Goal: Task Accomplishment & Management: Complete application form

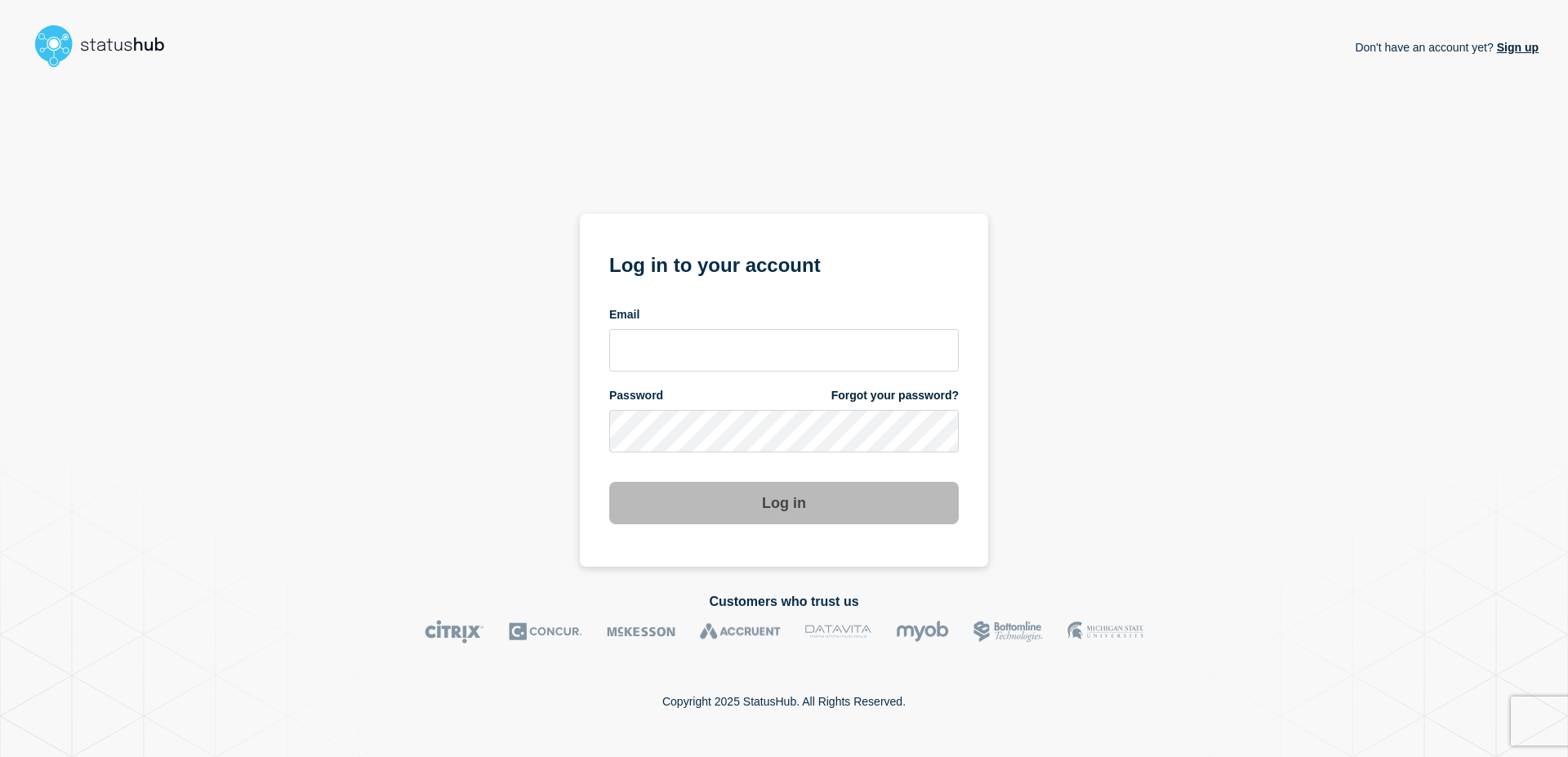
type input "[EMAIL_ADDRESS][DOMAIN_NAME]"
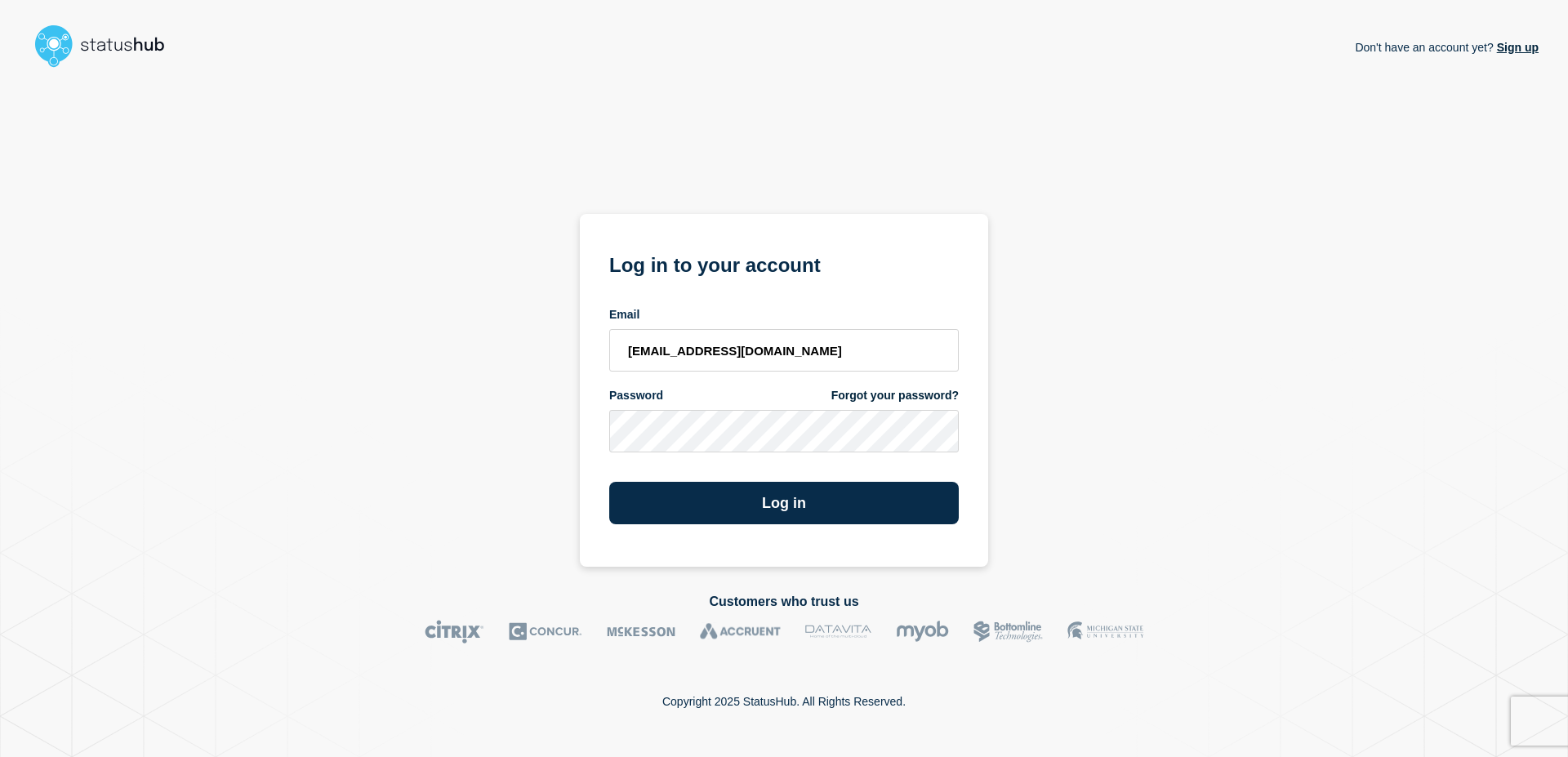
click at [768, 526] on section "Log in to your account Email [EMAIL_ADDRESS][DOMAIN_NAME] Password Forgot your …" at bounding box center [784, 390] width 408 height 353
click at [774, 513] on button "Log in" at bounding box center [783, 503] width 349 height 43
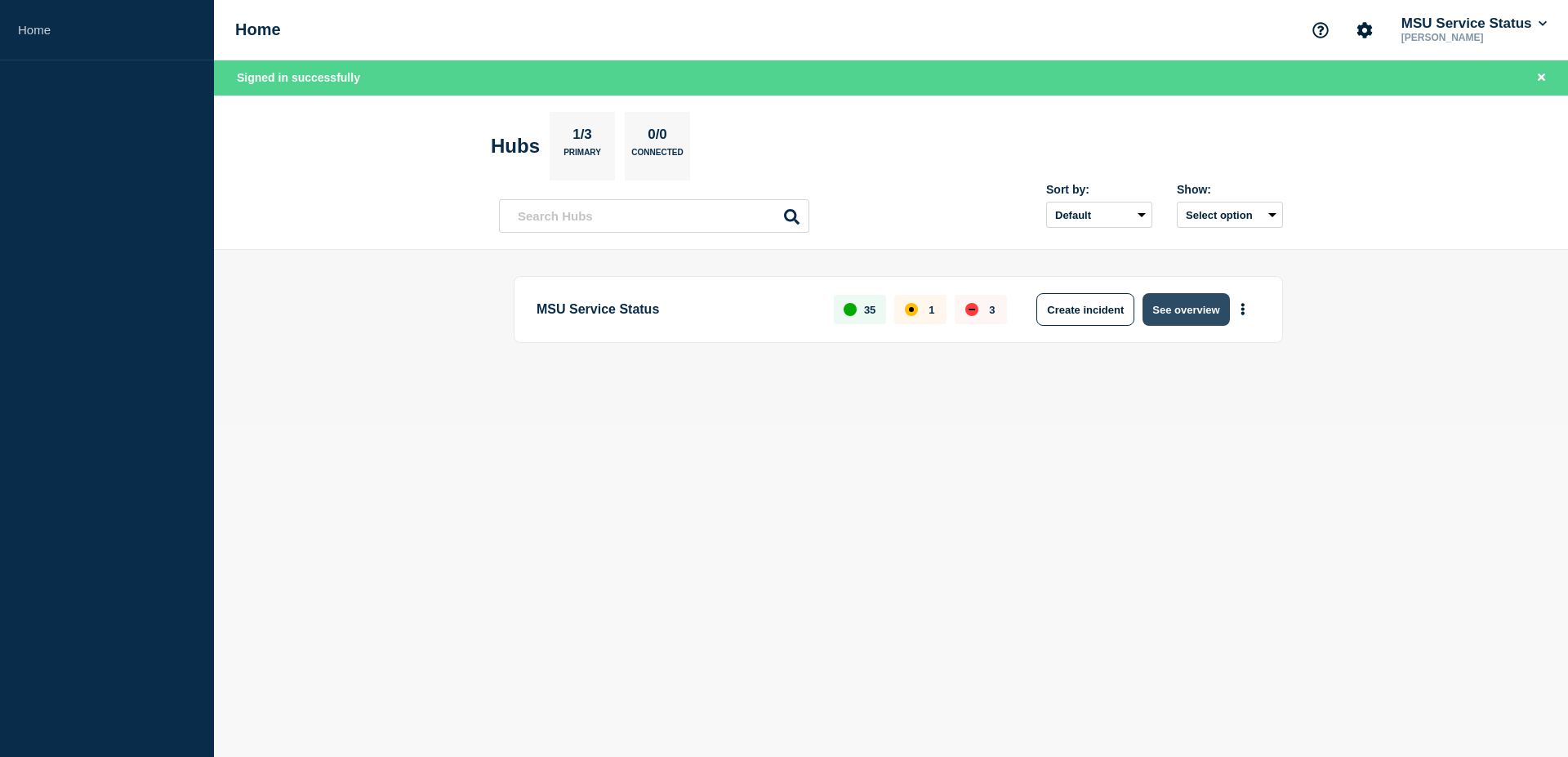
click at [1206, 314] on button "See overview" at bounding box center [1185, 309] width 86 height 32
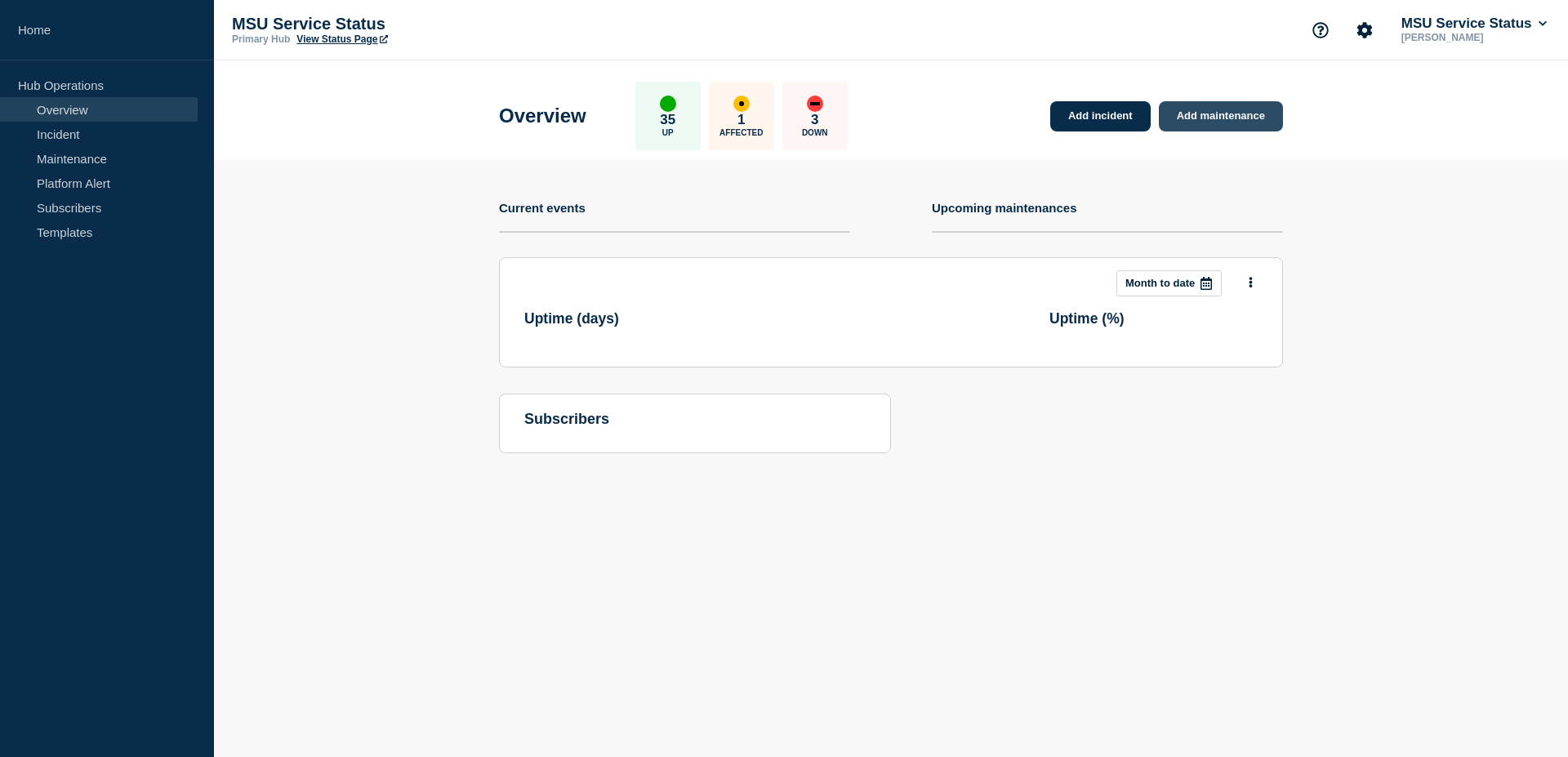
click at [1249, 121] on link "Add maintenance" at bounding box center [1220, 116] width 124 height 30
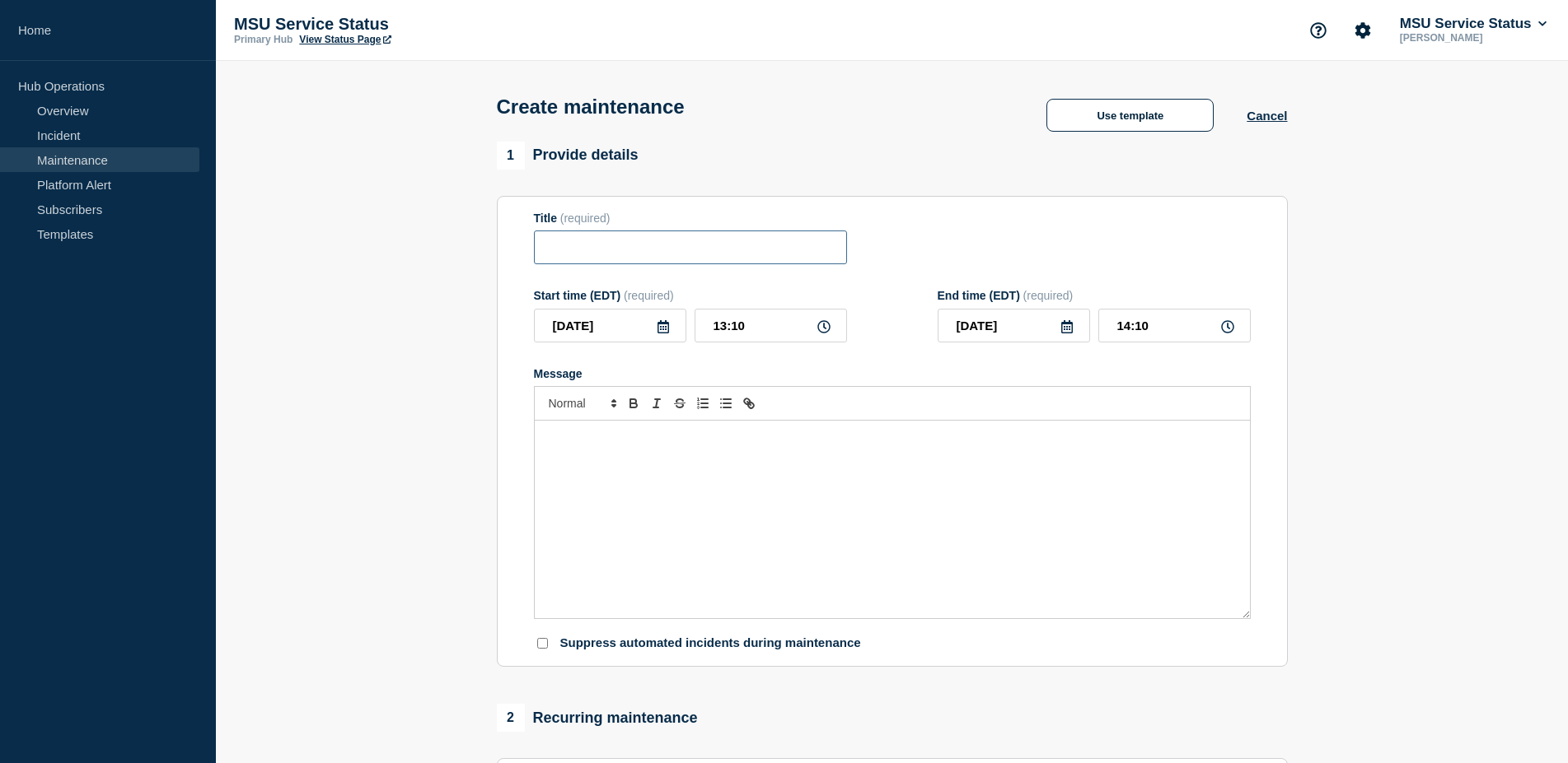
click at [702, 256] on input "Title" at bounding box center [690, 247] width 313 height 34
paste input "[Maintenance] TeamDynamix (TDX) Will Be Unavailable During Planned Maintenance …"
click at [785, 253] on input "[Maintenance] TeamDynamix (TDX) Will Be Unavailable During Planned Maintenance …" at bounding box center [690, 247] width 313 height 34
drag, startPoint x: 831, startPoint y: 254, endPoint x: 847, endPoint y: 252, distance: 16.1
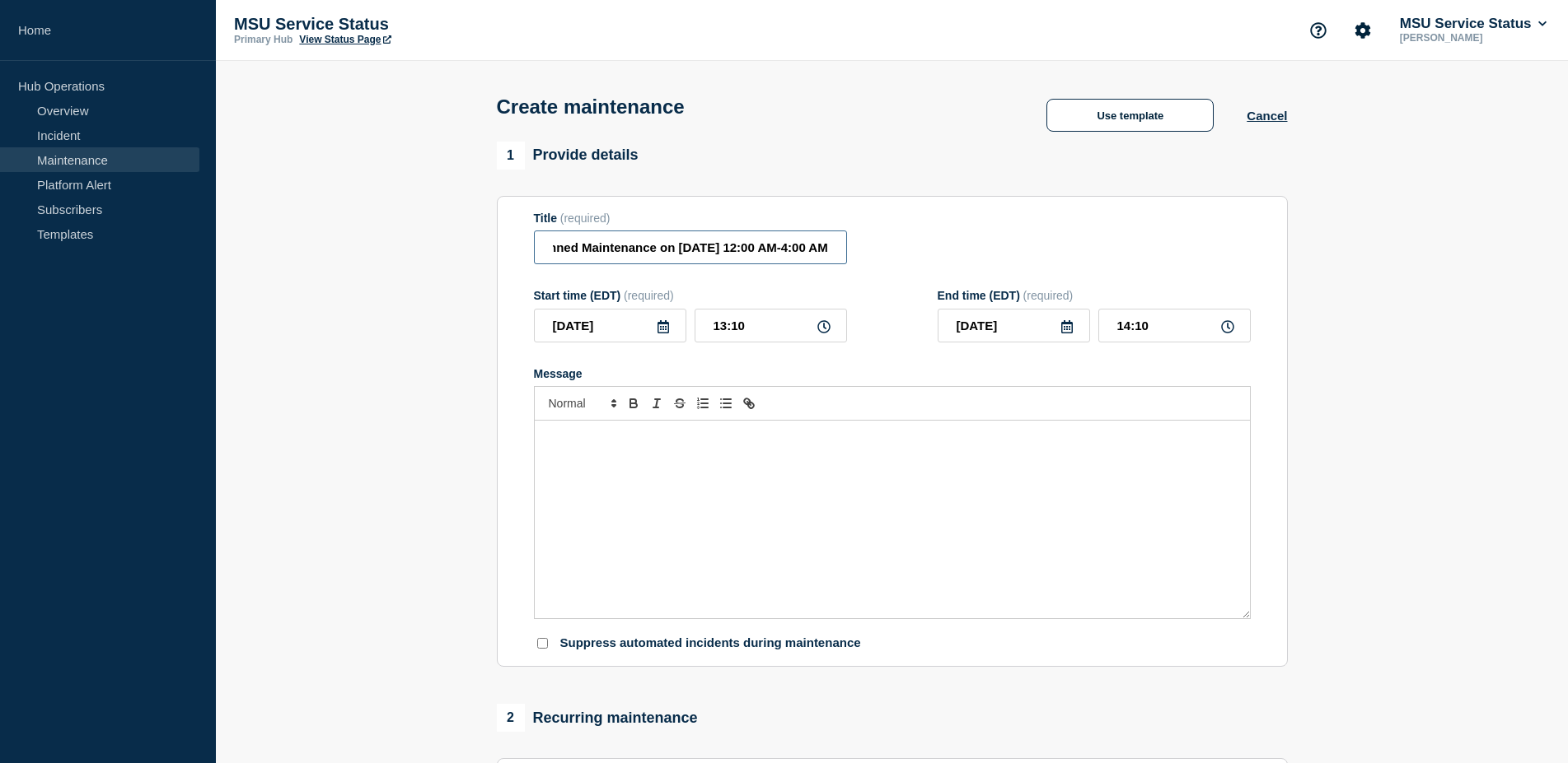
click at [847, 252] on div "Title (required) [Maintenance] TeamDynamix (TDX) Will Be Unavailable During Pla…" at bounding box center [893, 239] width 717 height 53
click at [829, 255] on input "[Maintenance] TeamDynamix (TDX) Will Be Unavailable During Planned Maintenance …" at bounding box center [690, 247] width 313 height 34
drag, startPoint x: 835, startPoint y: 253, endPoint x: 425, endPoint y: 245, distance: 410.1
click at [425, 245] on section "1 Provide details Title (required) [Maintenance] TeamDynamix (TDX) Will Be Unav…" at bounding box center [892, 712] width 1352 height 1143
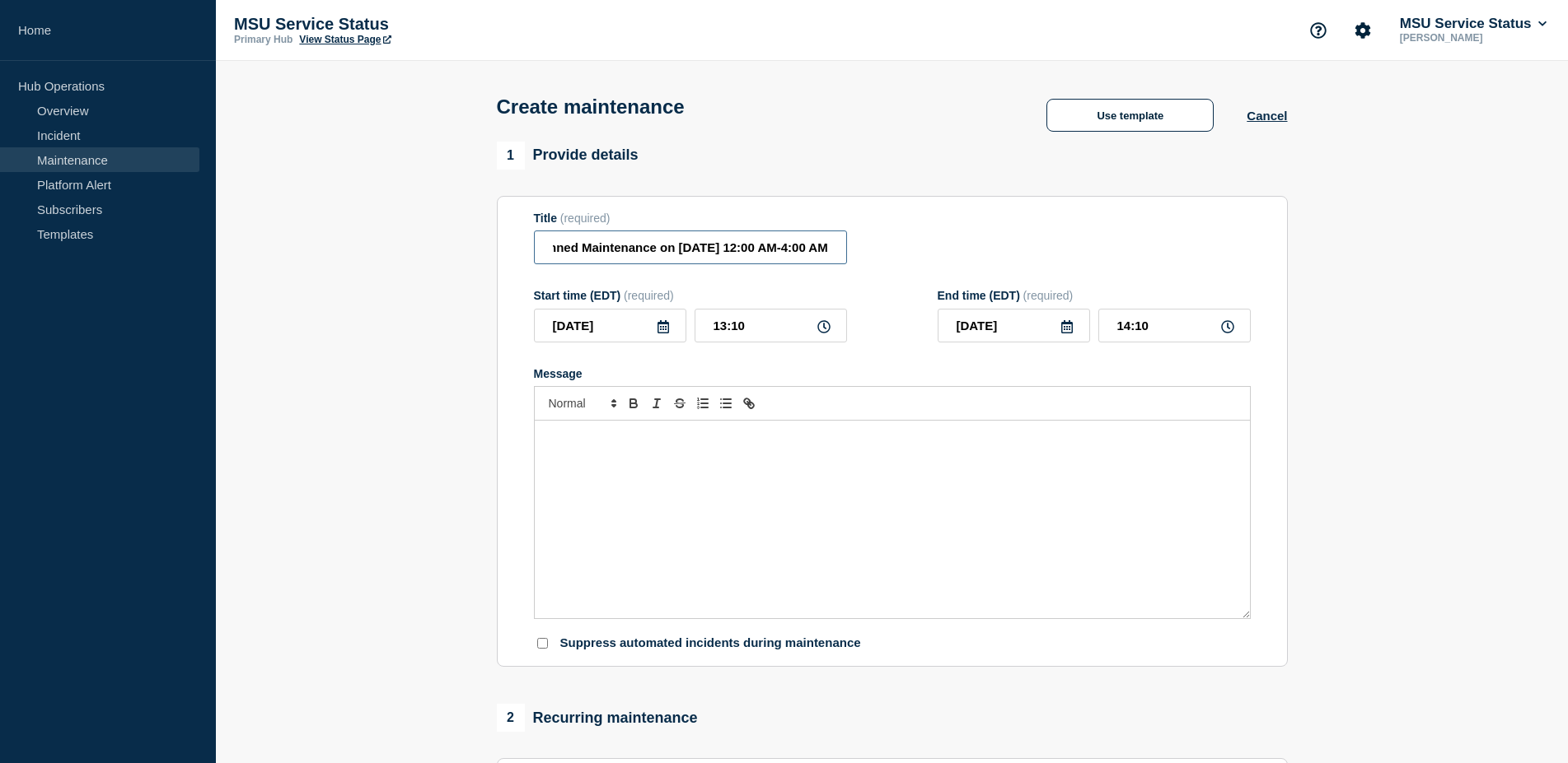
click at [659, 251] on input "[Maintenance] TeamDynamix (TDX) Will Be Unavailable During Planned Maintenance …" at bounding box center [690, 247] width 313 height 34
drag, startPoint x: 645, startPoint y: 254, endPoint x: 517, endPoint y: 253, distance: 128.0
click at [534, 254] on input "[Maintenance] TeamDynamix (TDX) Will Be Unavailable During Planned Maintenance …" at bounding box center [690, 247] width 313 height 34
click at [736, 254] on input "[Maintenance] TeamDynamix (TDX) Will Be Unavailable During Planned Maintenance …" at bounding box center [690, 247] width 313 height 34
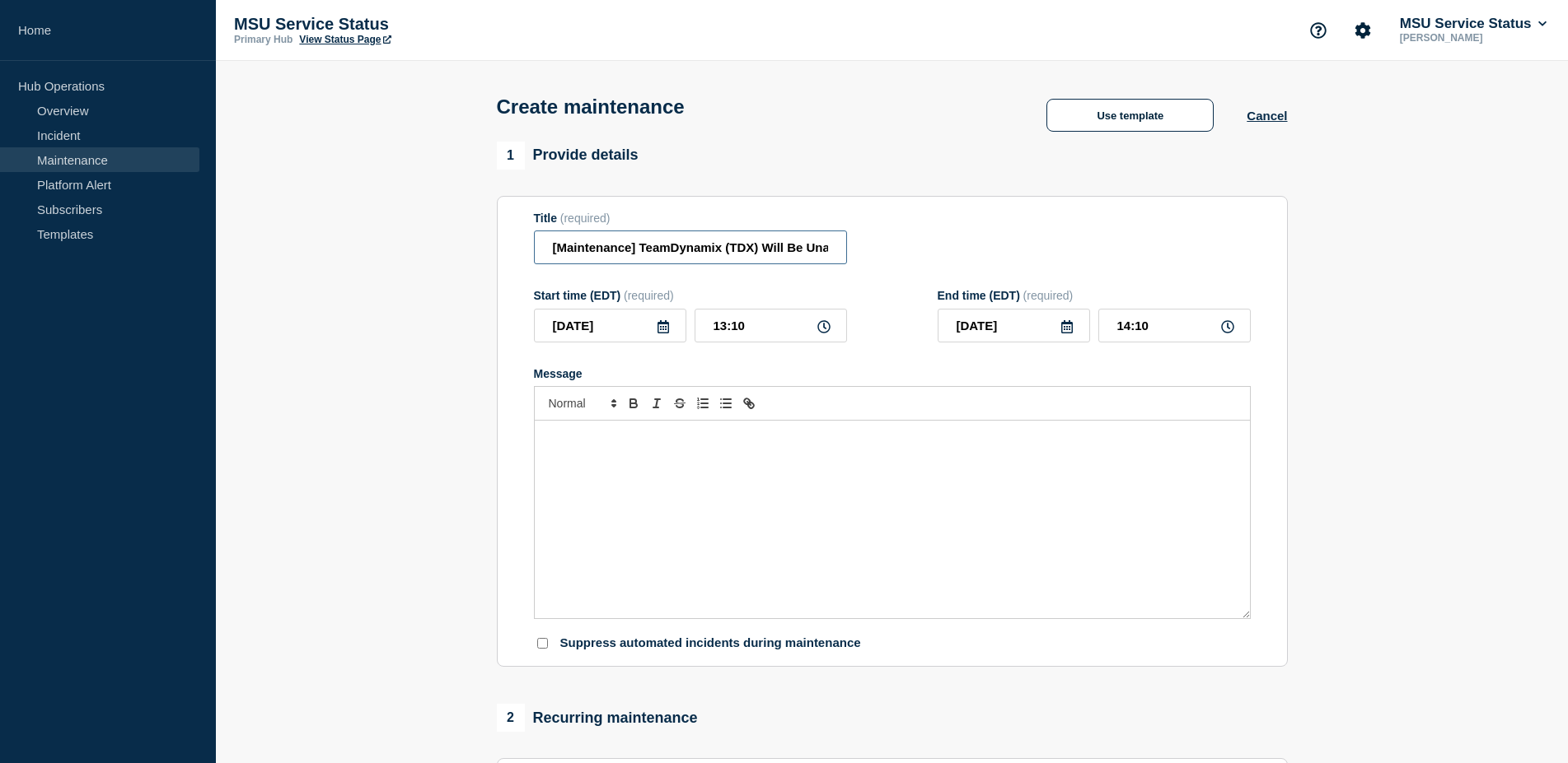
drag, startPoint x: 737, startPoint y: 257, endPoint x: 489, endPoint y: 244, distance: 248.3
click at [534, 244] on input "[Maintenance] TeamDynamix (TDX) Will Be Unavailable During Planned Maintenance …" at bounding box center [690, 247] width 313 height 34
type input "[Maintenance] TeamDynamix (TDX) Will Be Unavailable During Planned Maintenance …"
click at [898, 250] on div "Title (required) [Maintenance] TeamDynamix (TDX) Will Be Unavailable During Pla…" at bounding box center [893, 239] width 717 height 53
click at [616, 333] on input "2025-08-28" at bounding box center [610, 326] width 152 height 34
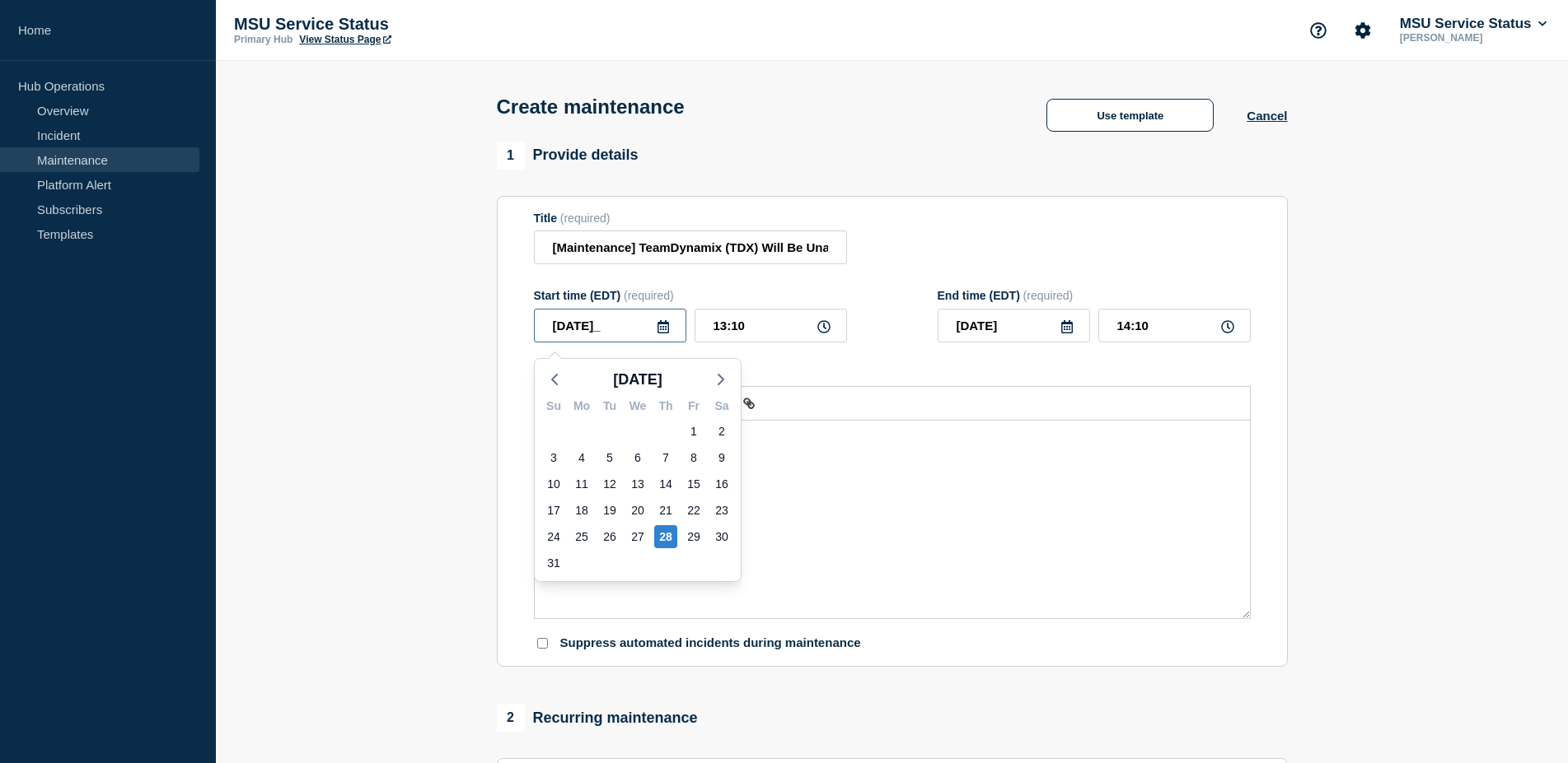
type input "2025-08-30"
click at [758, 327] on input "13:10" at bounding box center [770, 326] width 152 height 34
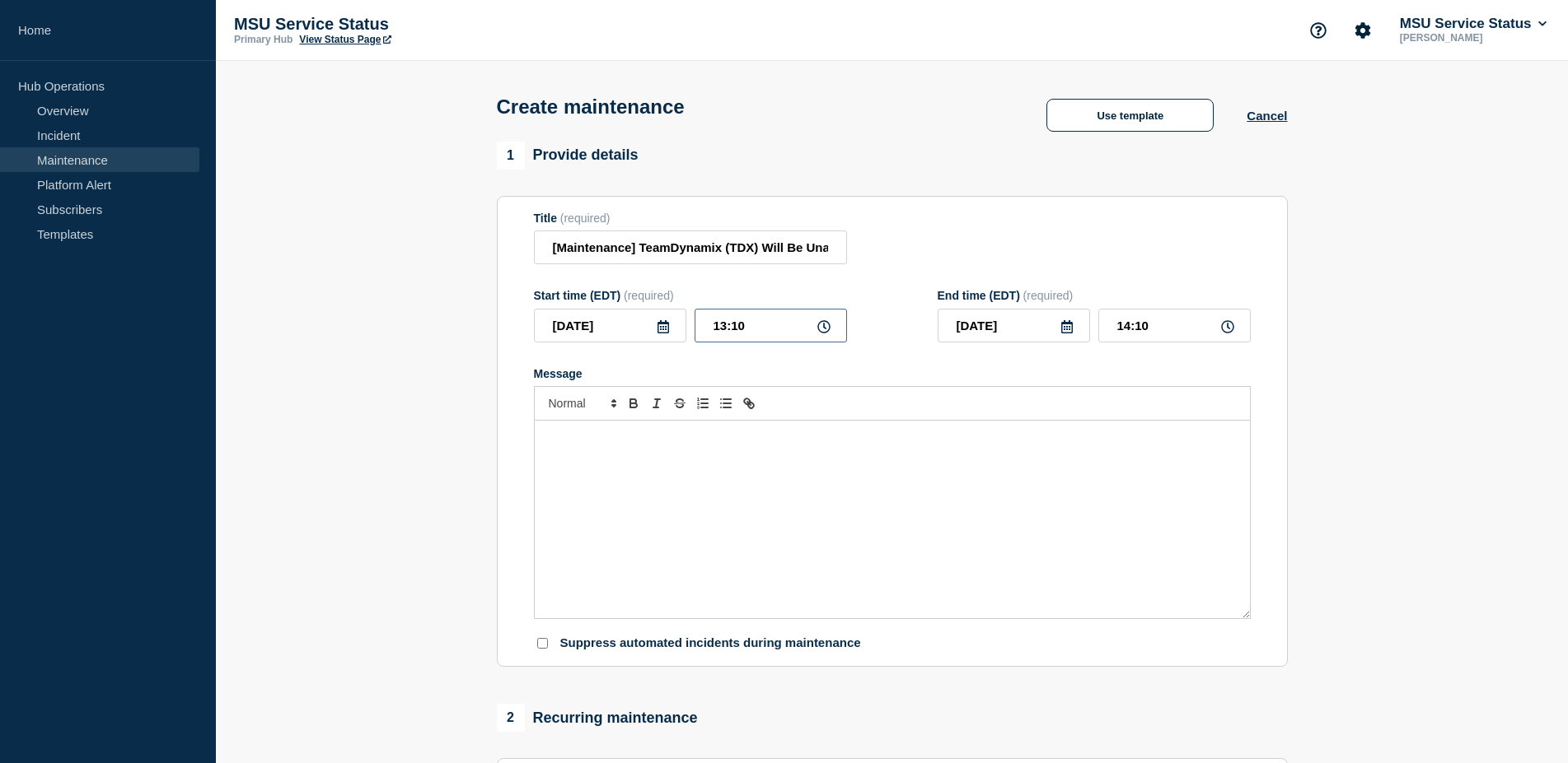
drag, startPoint x: 712, startPoint y: 325, endPoint x: 766, endPoint y: 325, distance: 54.0
click at [705, 325] on input "13:10" at bounding box center [770, 326] width 152 height 34
type input "00:00"
click at [1075, 248] on div "Title (required) [Maintenance] TeamDynamix (TDX) Will Be Unavailable During Pla…" at bounding box center [893, 239] width 717 height 53
click at [1130, 329] on input "01:00" at bounding box center [1174, 326] width 152 height 34
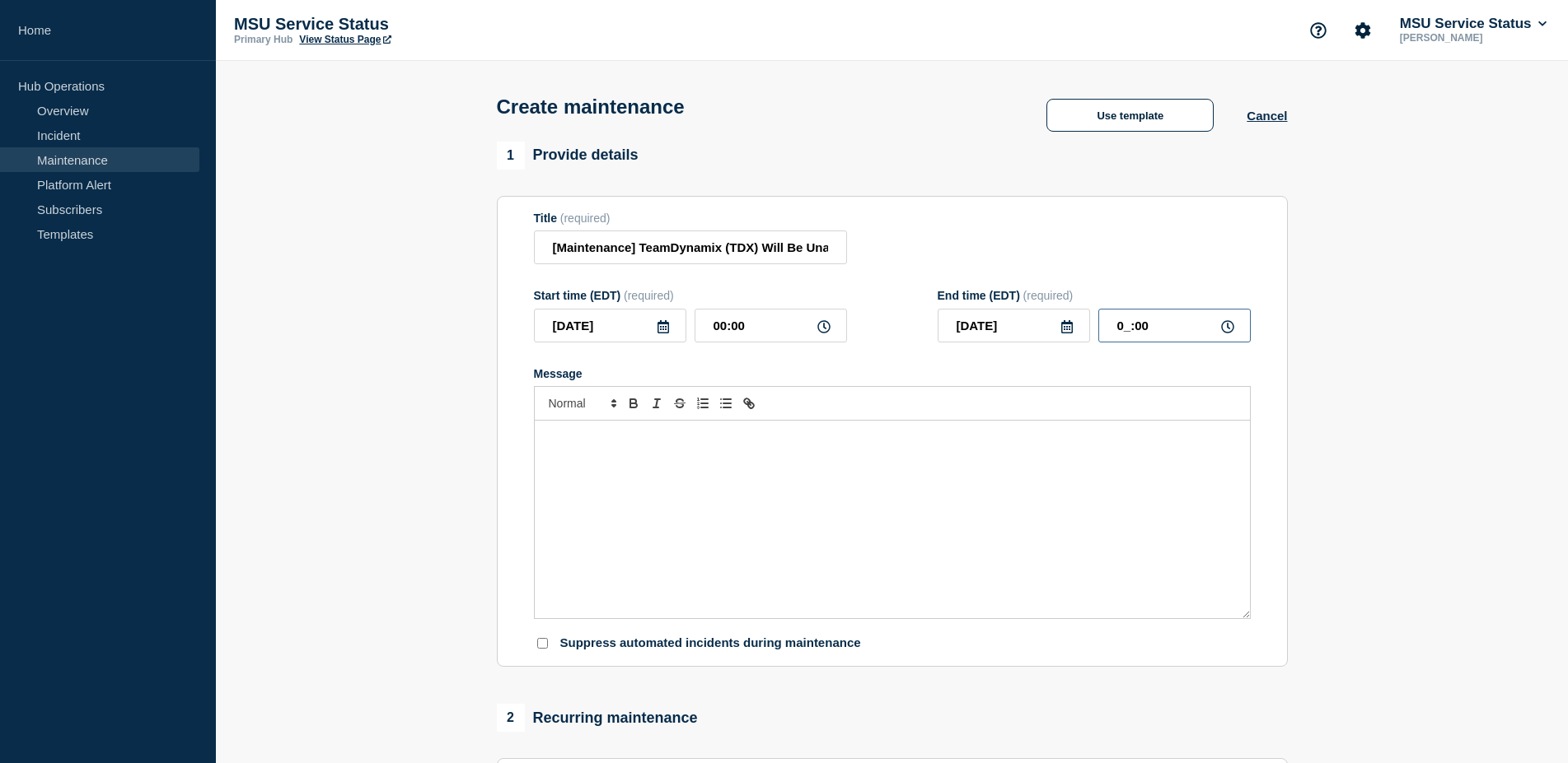
type input "04:00"
click at [1164, 292] on form "Title (required) [Maintenance] TeamDynamix (TDX) Will Be Unavailable During Pla…" at bounding box center [893, 432] width 717 height 441
click at [1075, 493] on div "Message" at bounding box center [893, 519] width 715 height 197
click at [805, 478] on div "Message" at bounding box center [893, 519] width 715 height 197
click at [918, 535] on div "On Saturday, August 30, 2025 from 12:00 AM to 4:00 AM, TeamDynamix (TDX) will b…" at bounding box center [893, 519] width 715 height 197
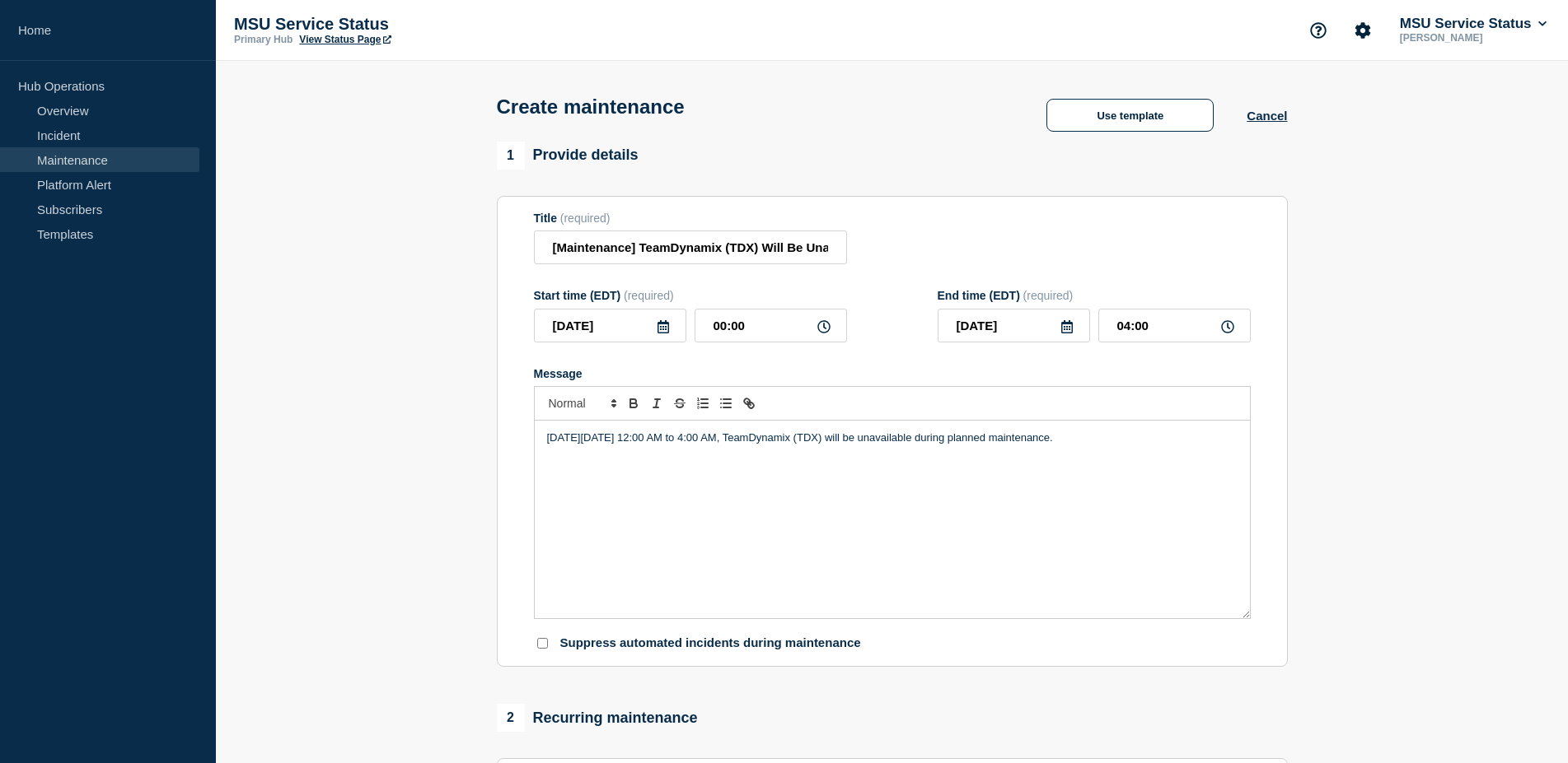
click at [1134, 461] on div "On Saturday, August 30, 2025 from 12:00 AM to 4:00 AM, TeamDynamix (TDX) will b…" at bounding box center [893, 519] width 715 height 197
click at [1236, 478] on div "On Saturday, August 30, 2025 from 12:00 AM to 4:00 AM, TeamDynamix (TDX) will b…" at bounding box center [893, 519] width 715 height 197
click at [1300, 475] on section "1 Provide details Title (required) [Maintenance] TeamDynamix (TDX) Will Be Unav…" at bounding box center [892, 712] width 1352 height 1143
click at [1221, 475] on div "On Saturday, August 30, 2025 from 12:00 AM to 4:00 AM, TeamDynamix (TDX) will b…" at bounding box center [893, 519] width 715 height 197
click at [1286, 449] on section "Title (required) [Maintenance] TeamDynamix (TDX) Will Be Unavailable During Pla…" at bounding box center [893, 432] width 791 height 472
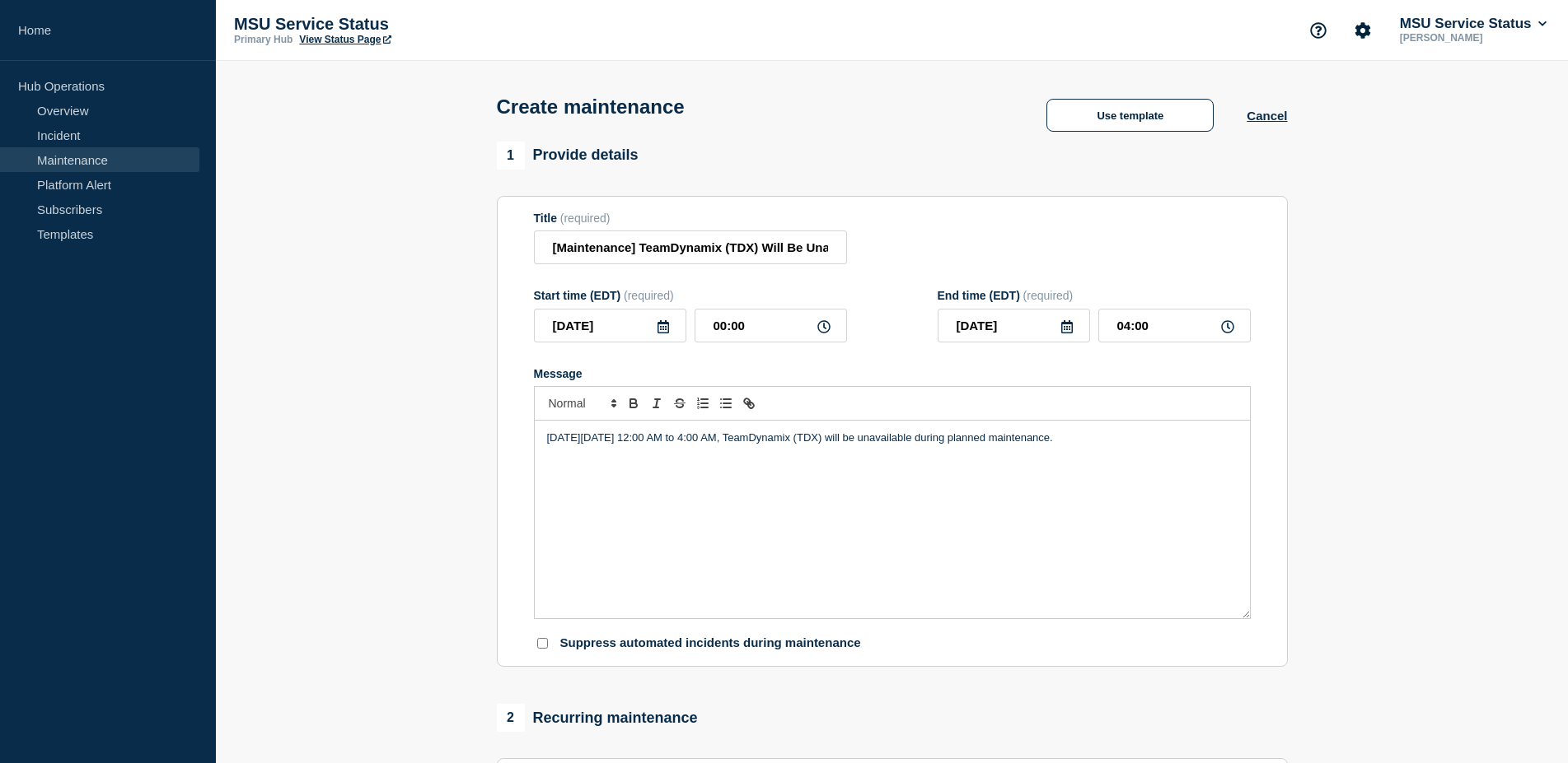
click at [1344, 422] on section "1 Provide details Title (required) [Maintenance] TeamDynamix (TDX) Will Be Unav…" at bounding box center [892, 712] width 1352 height 1143
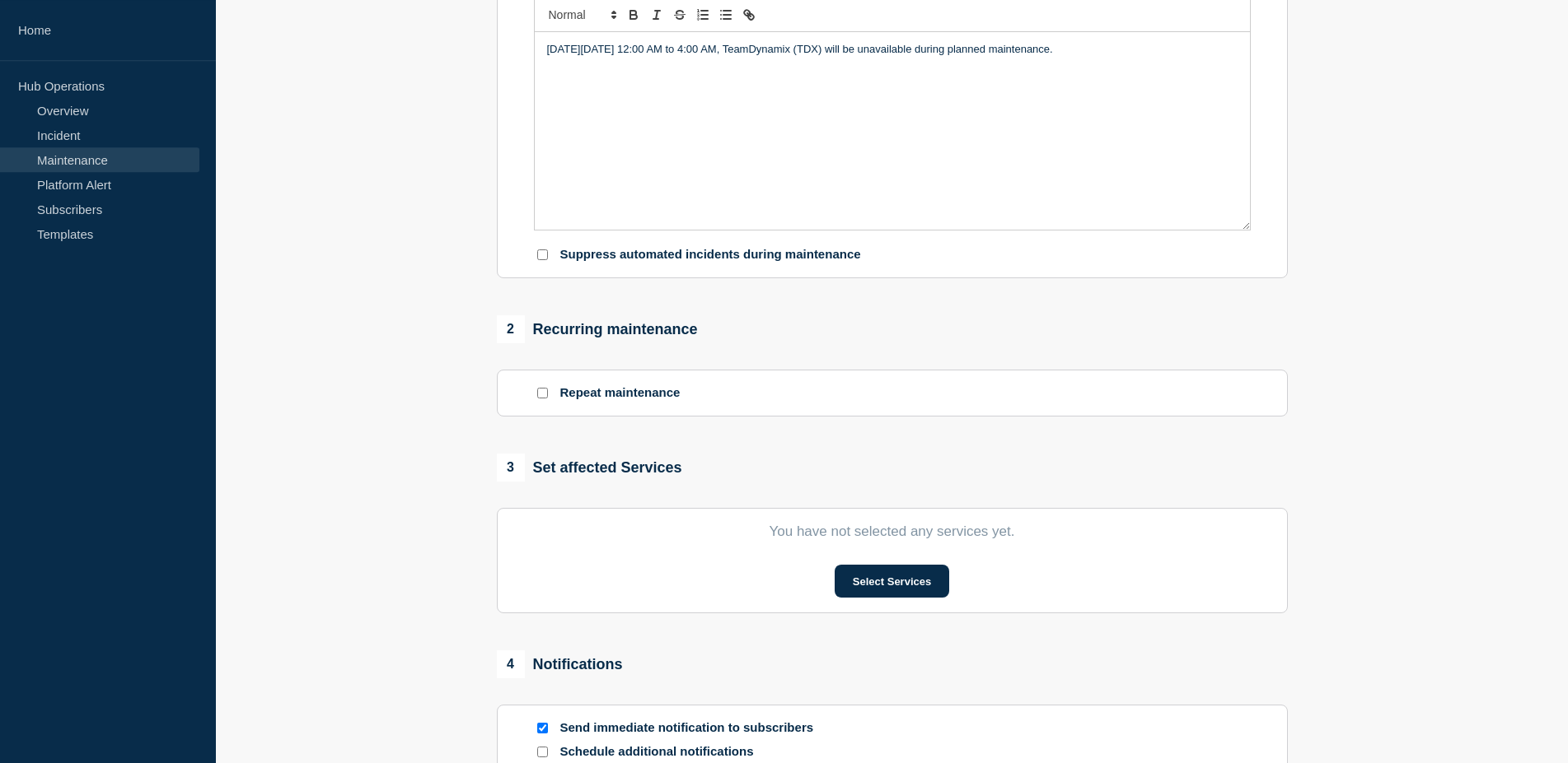
scroll to position [420, 0]
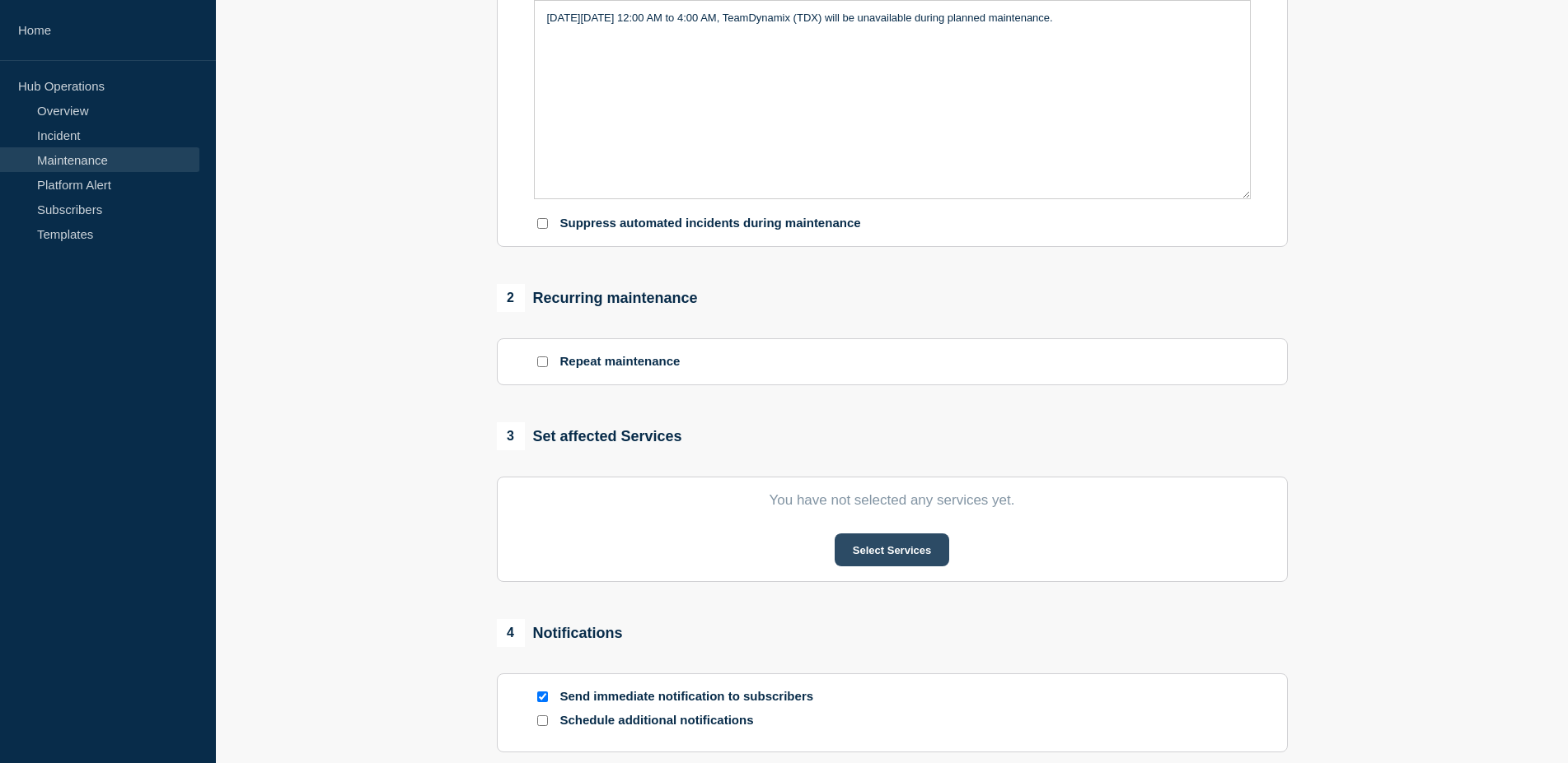
click at [871, 555] on button "Select Services" at bounding box center [892, 550] width 115 height 33
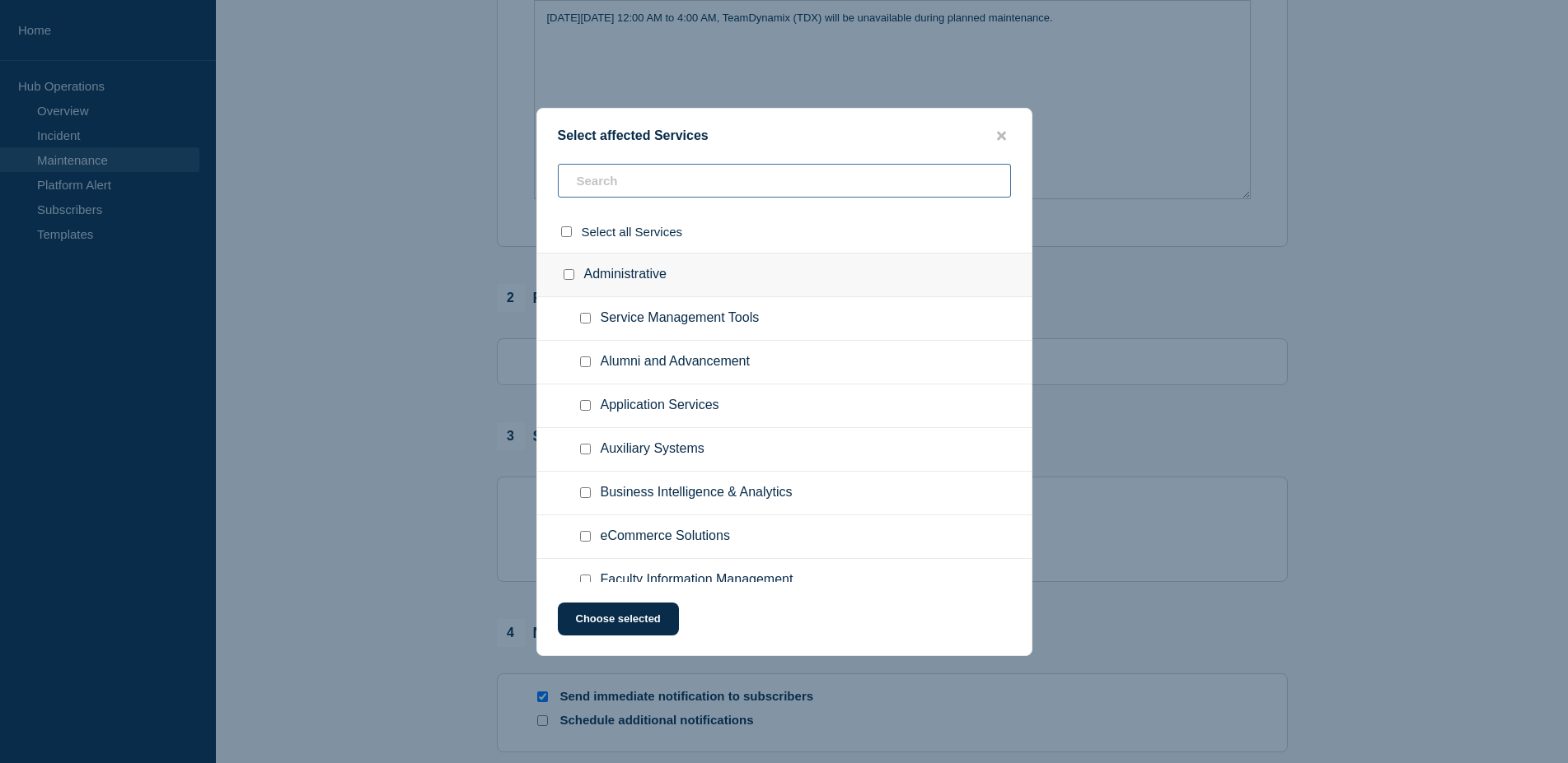
click at [707, 183] on input "text" at bounding box center [784, 180] width 453 height 34
type input "service"
click at [587, 322] on input "Service Management Tools checkbox" at bounding box center [585, 318] width 10 height 10
checkbox input "true"
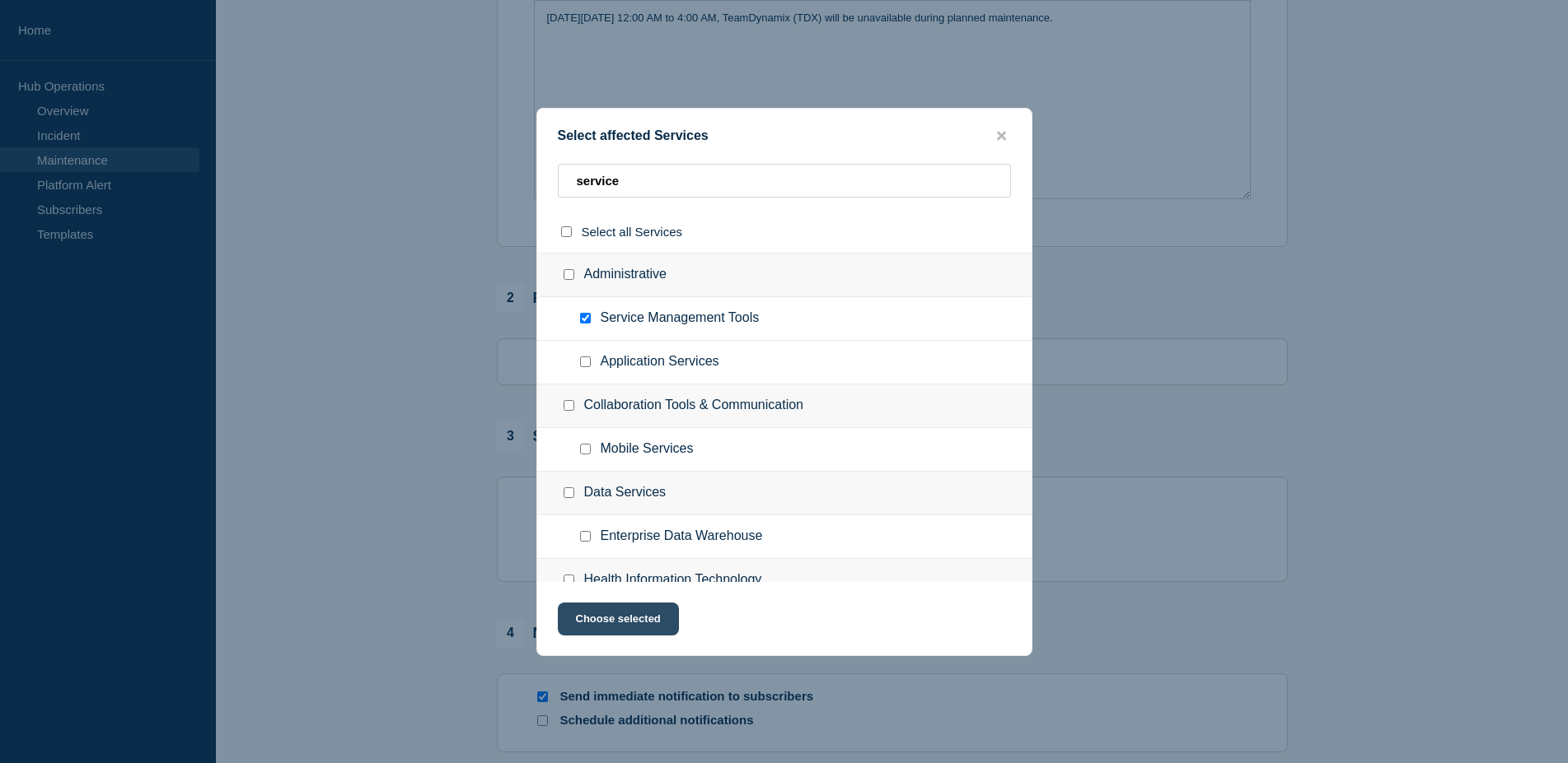
click at [653, 631] on button "Choose selected" at bounding box center [618, 619] width 121 height 33
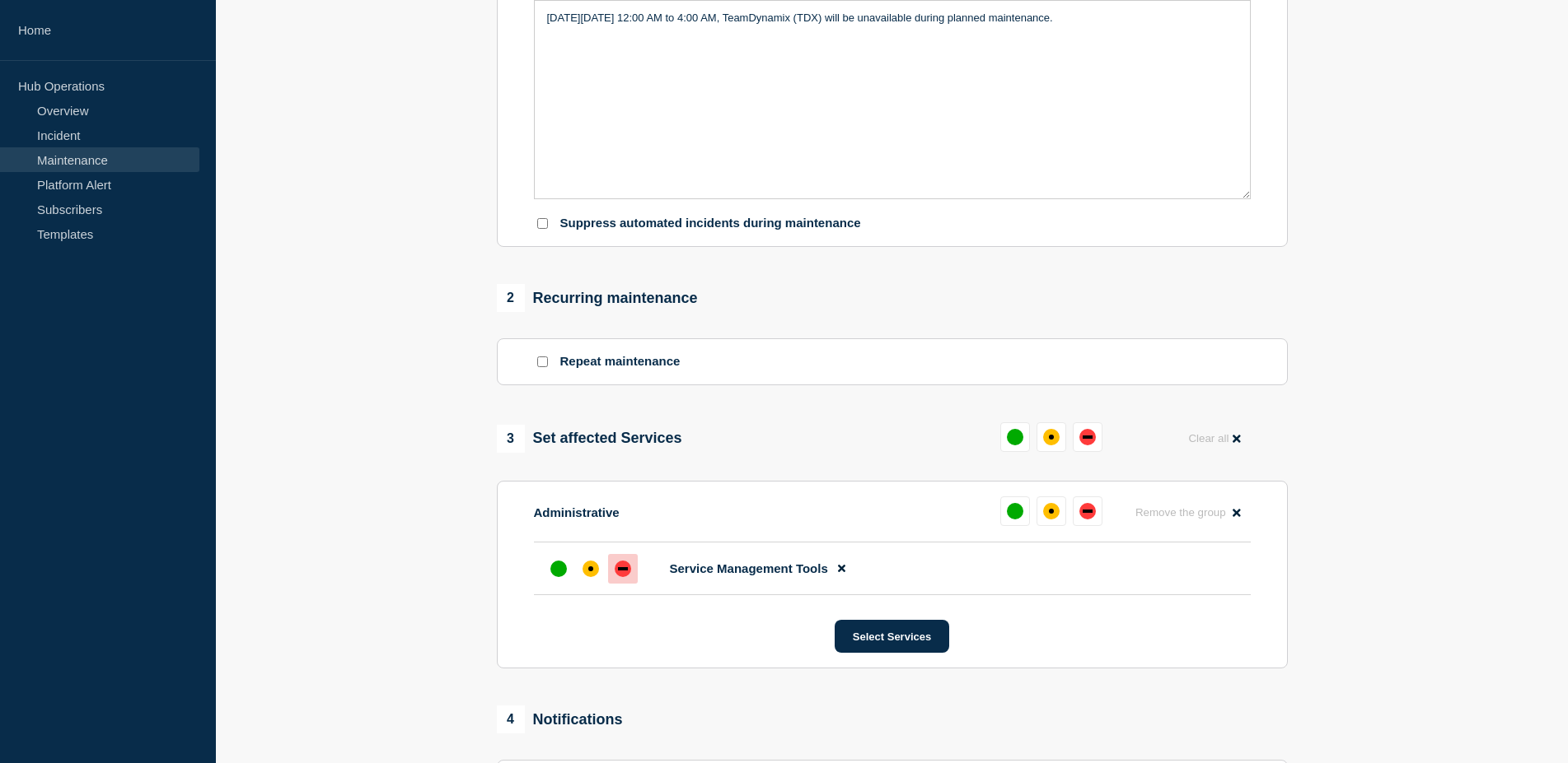
click at [622, 571] on div "down" at bounding box center [622, 569] width 9 height 3
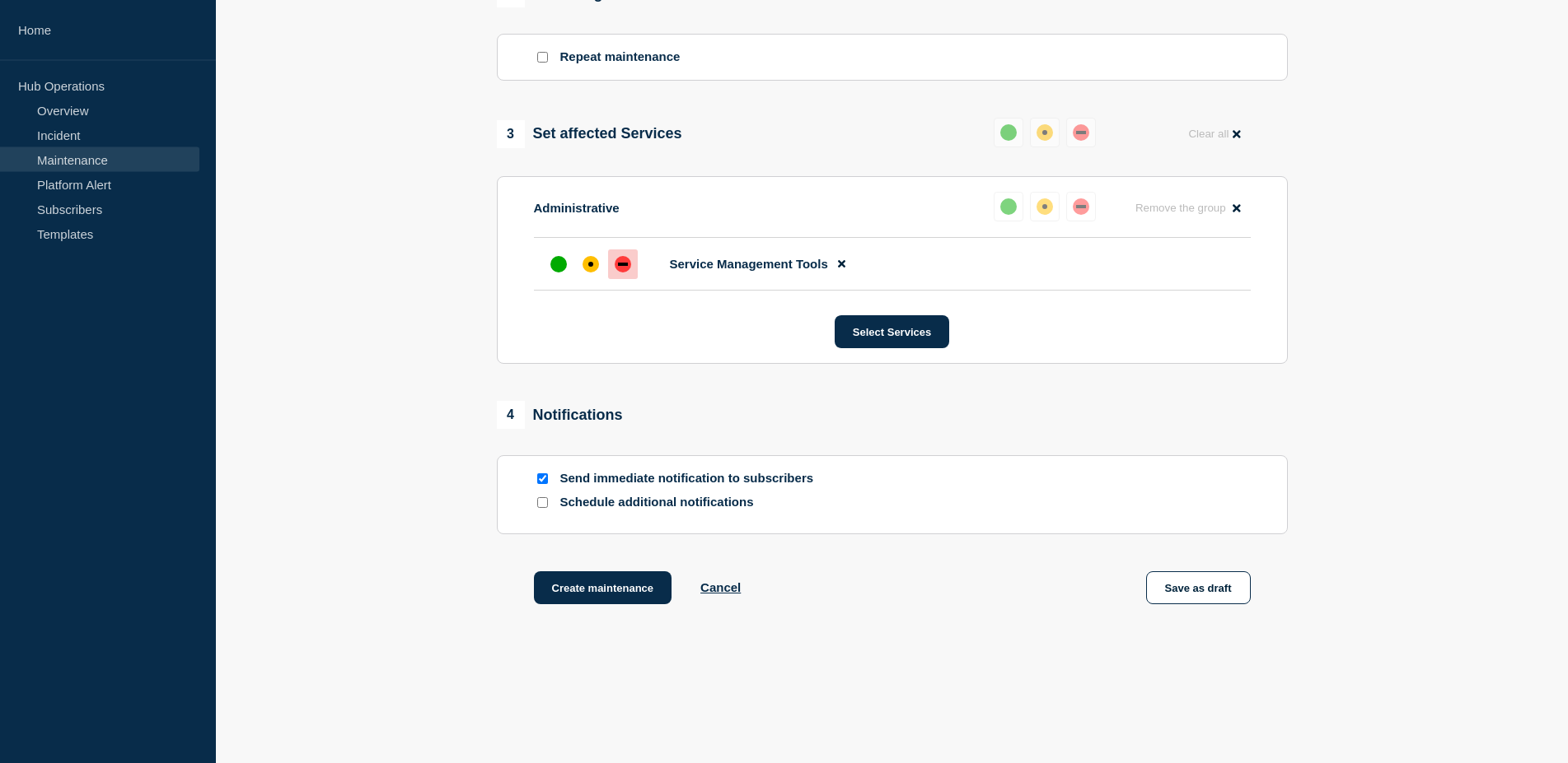
scroll to position [769, 0]
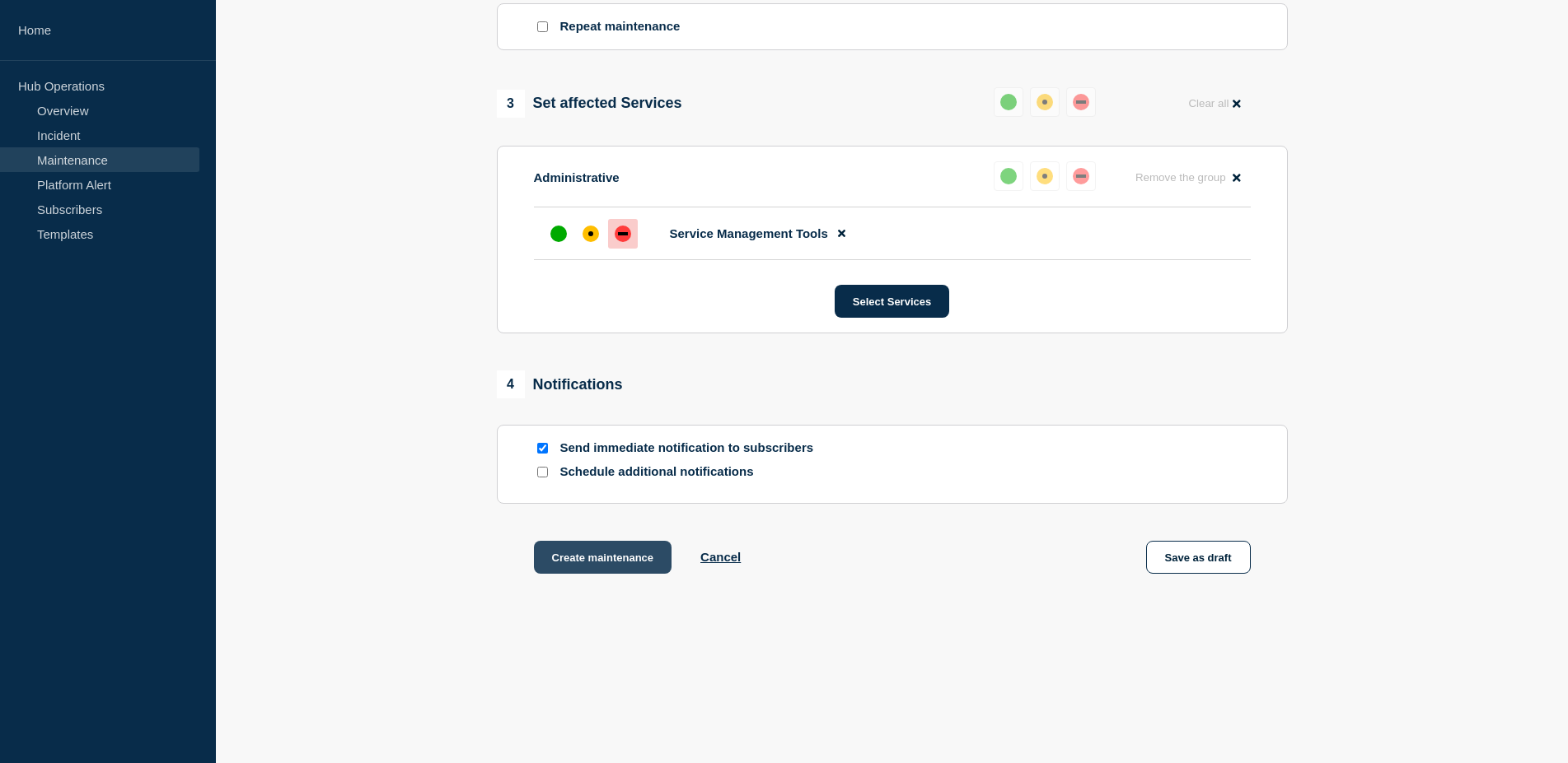
click at [630, 556] on button "Create maintenance" at bounding box center [603, 557] width 139 height 33
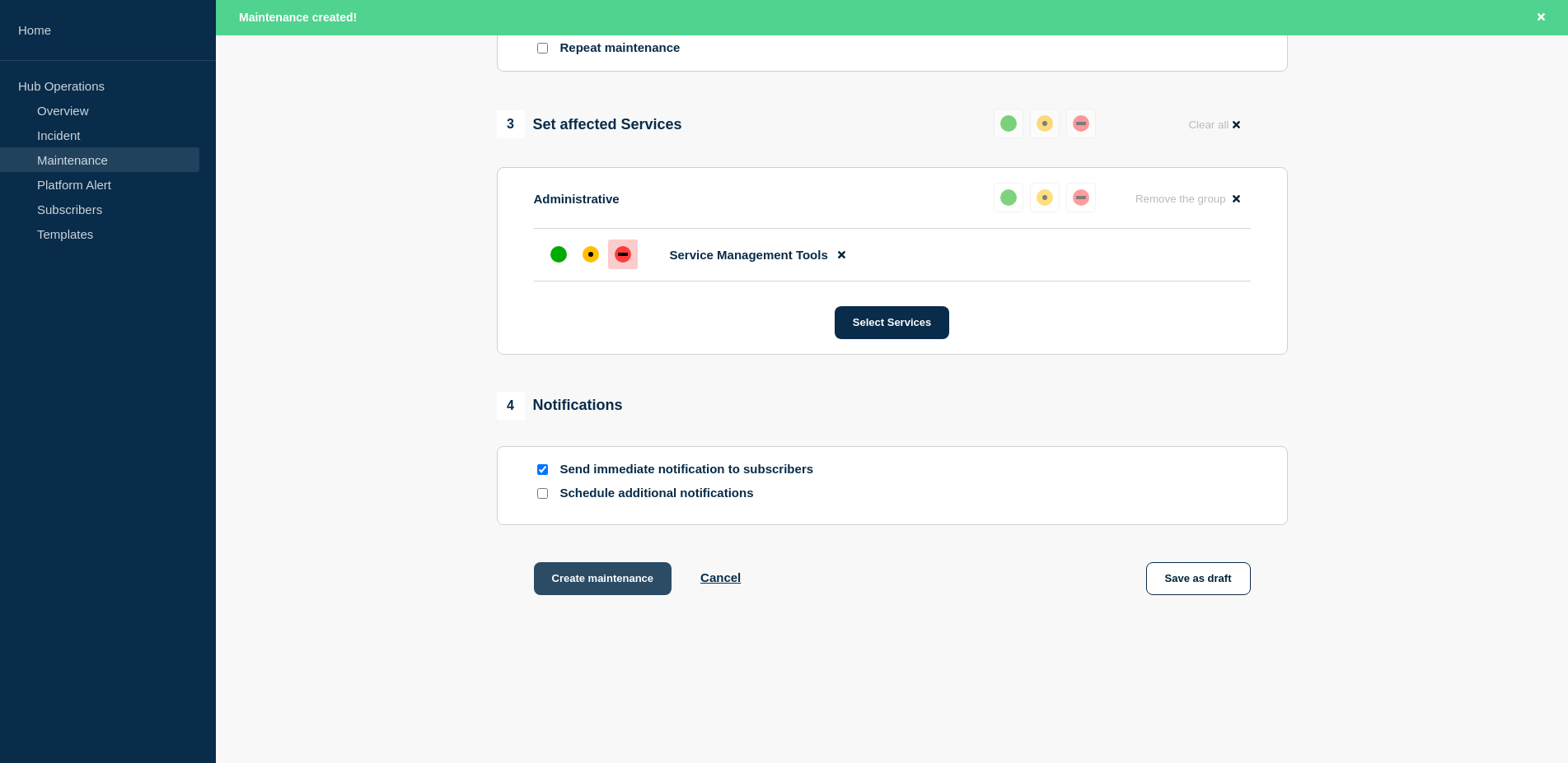
scroll to position [803, 0]
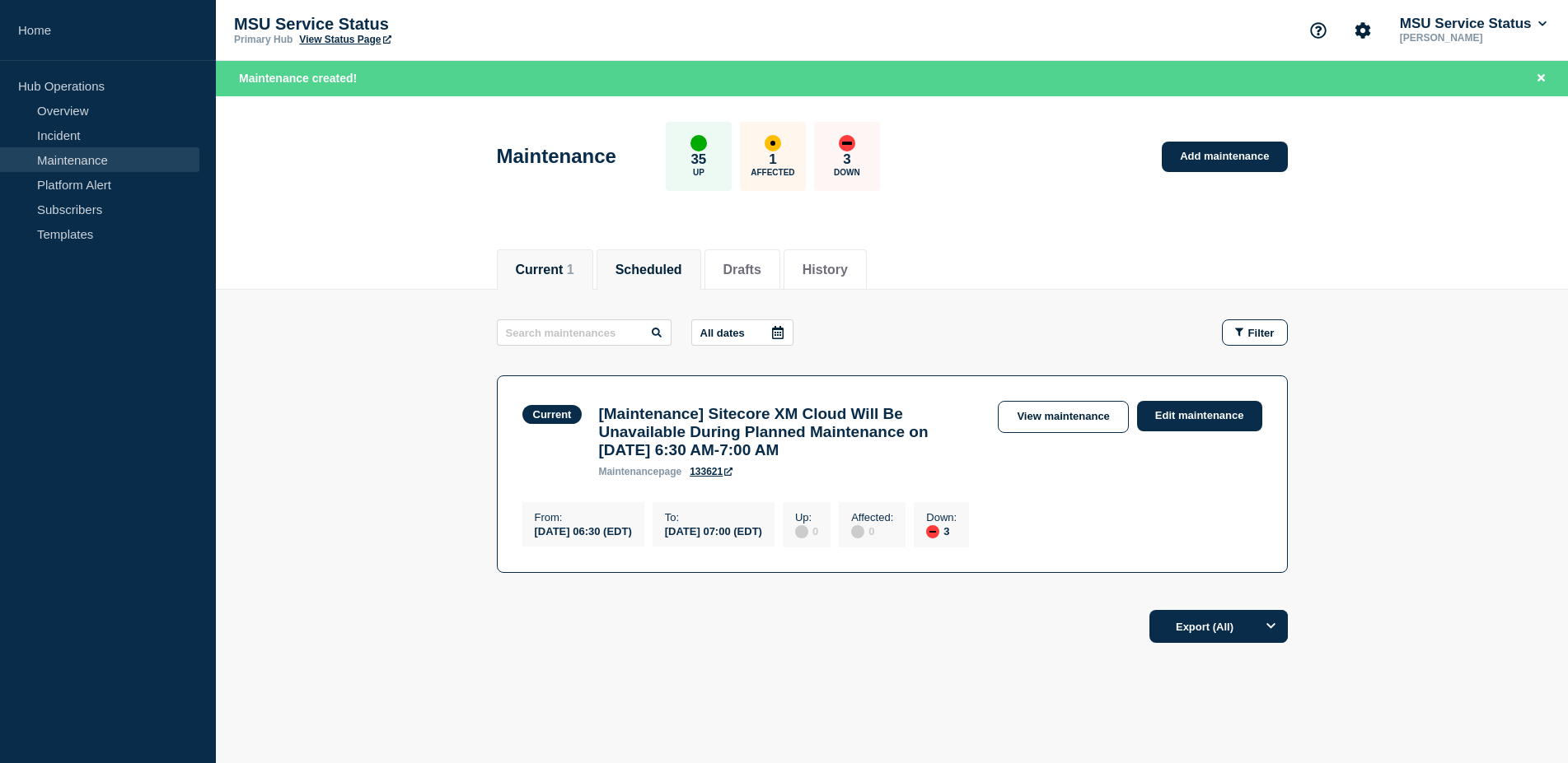
click at [656, 267] on button "Scheduled" at bounding box center [648, 270] width 66 height 15
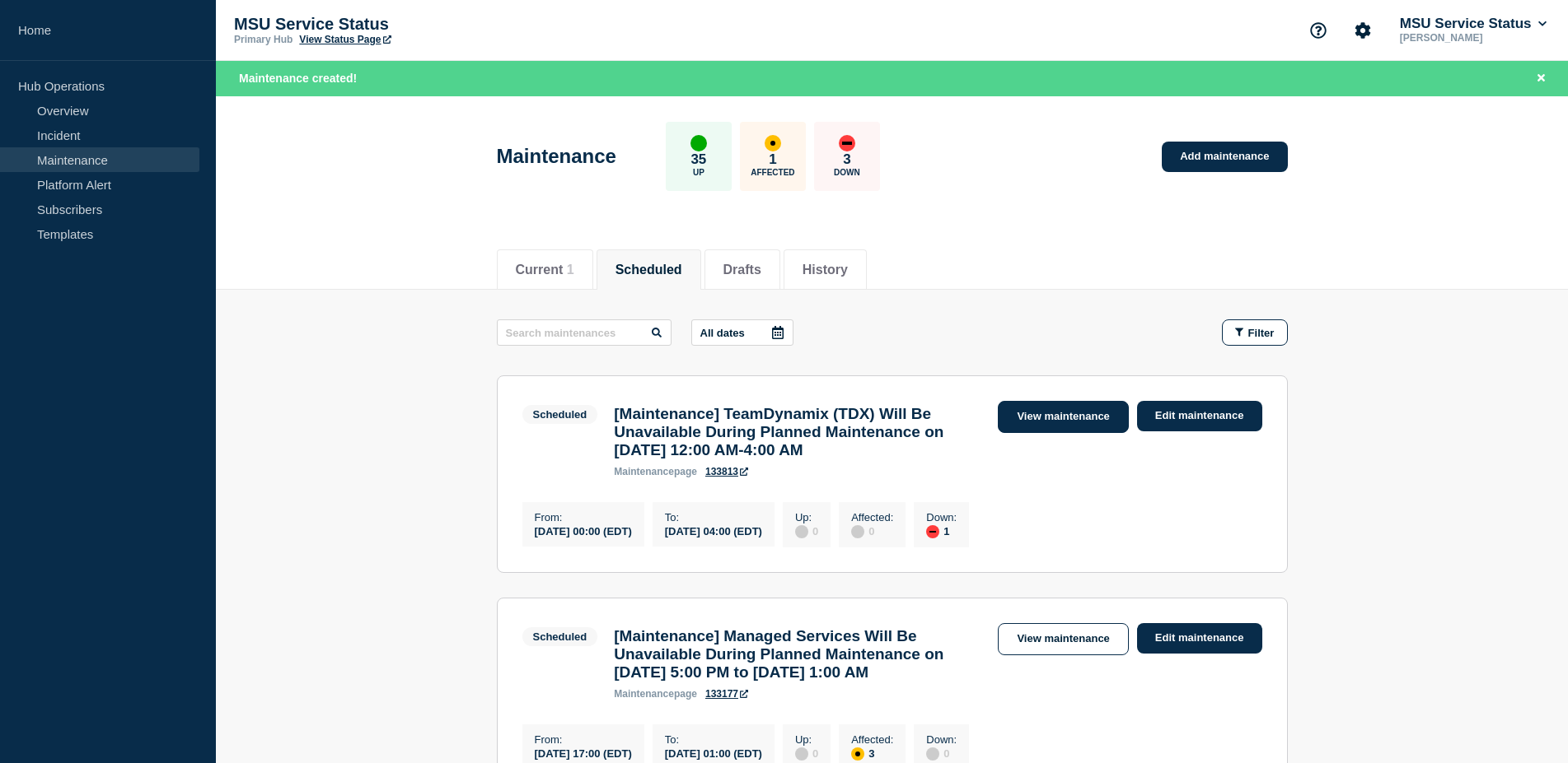
click at [1082, 422] on link "View maintenance" at bounding box center [1062, 417] width 130 height 32
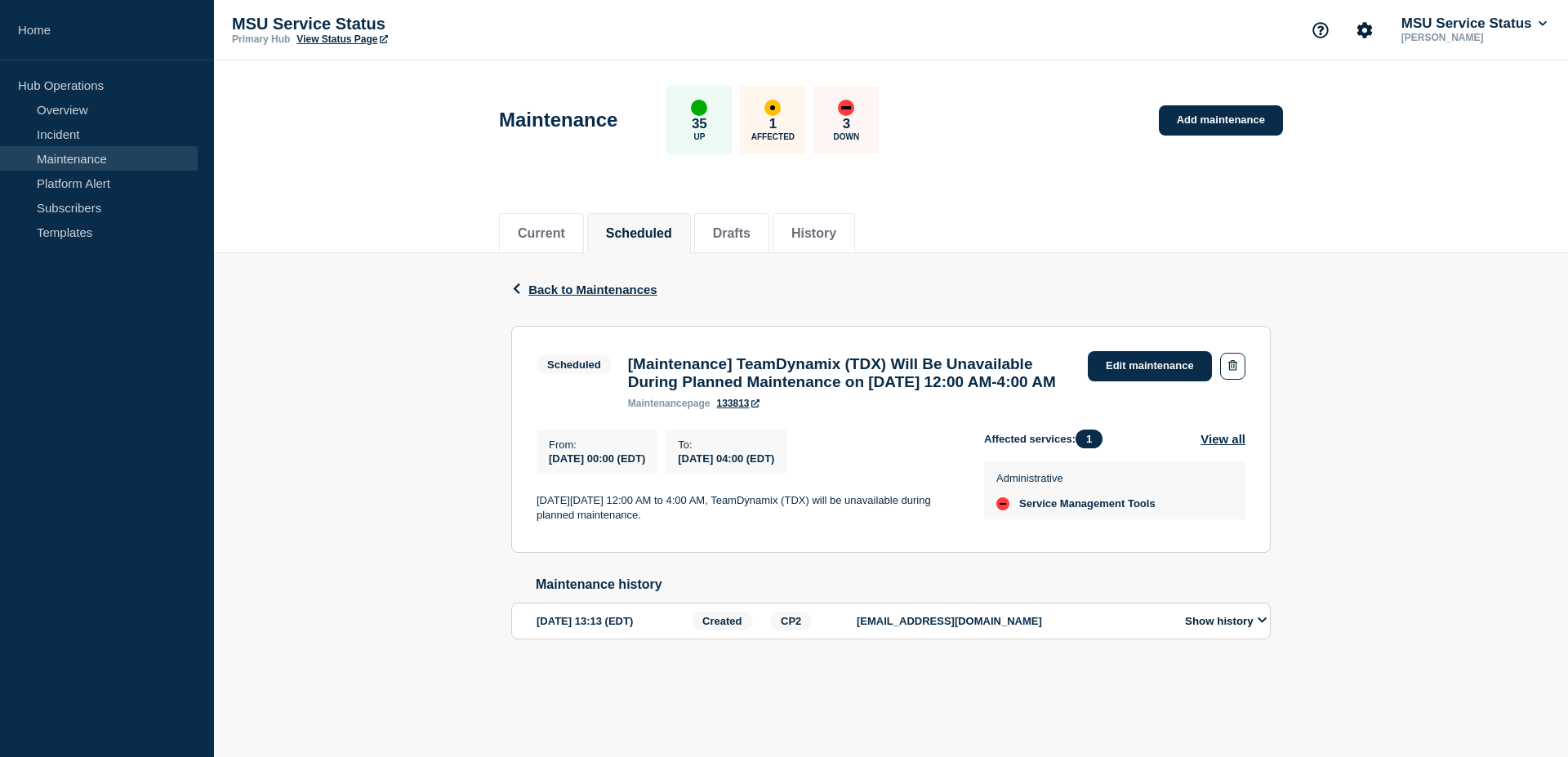
click at [751, 409] on link "133813" at bounding box center [738, 403] width 43 height 11
